Goal: Transaction & Acquisition: Purchase product/service

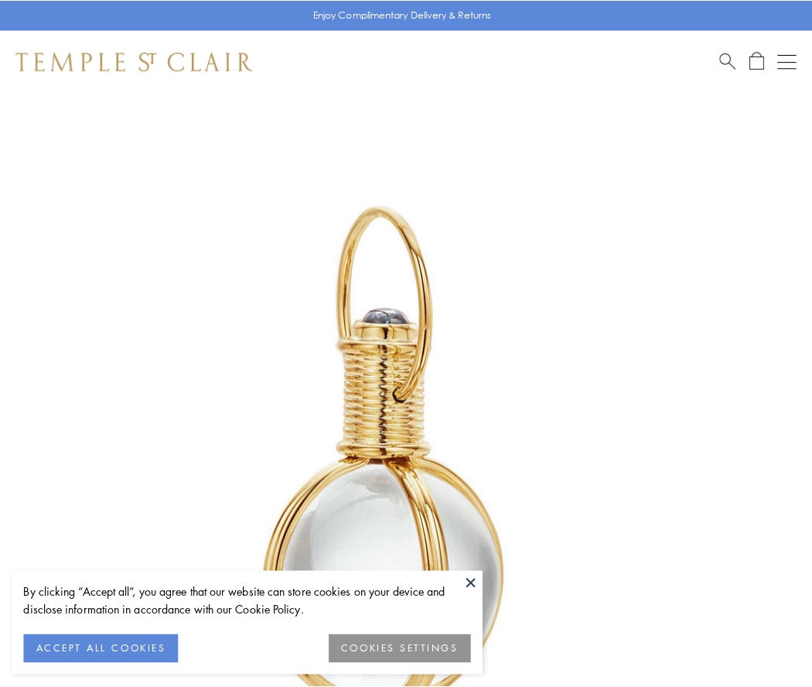
scroll to position [404, 0]
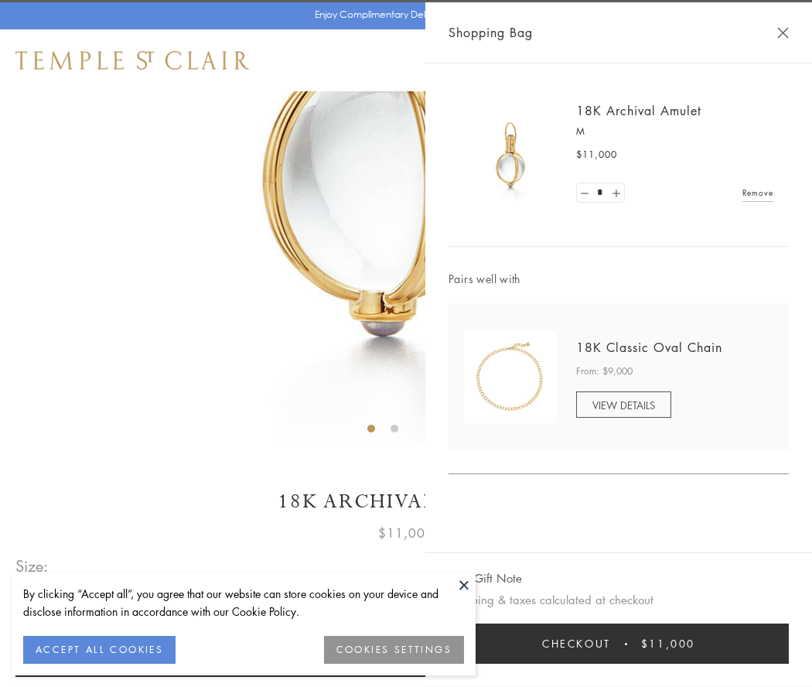
click at [619, 644] on button "Checkout $11,000" at bounding box center [619, 644] width 340 height 40
